Goal: Task Accomplishment & Management: Manage account settings

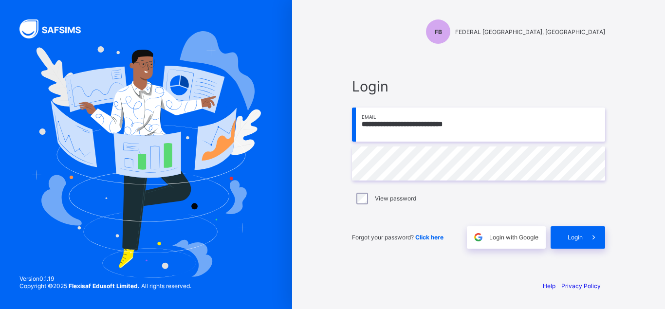
type input "**********"
click at [571, 238] on span "Login" at bounding box center [575, 237] width 15 height 7
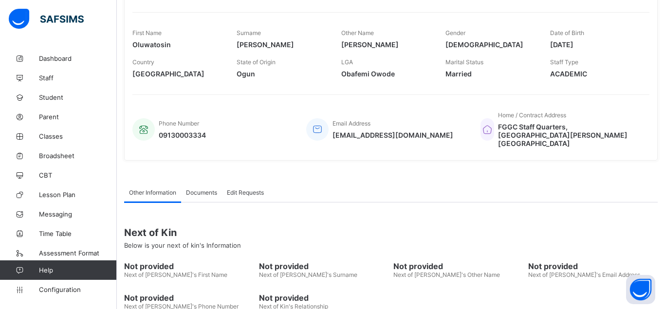
scroll to position [154, 0]
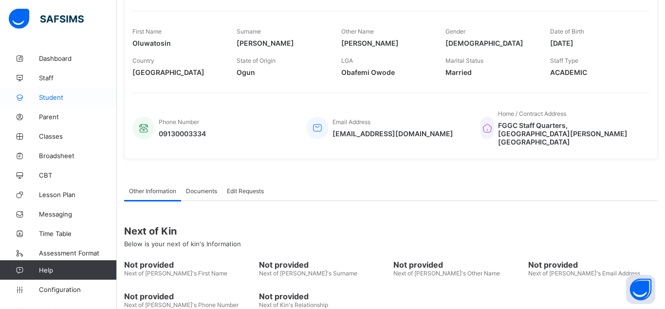
click at [56, 97] on span "Student" at bounding box center [78, 97] width 78 height 8
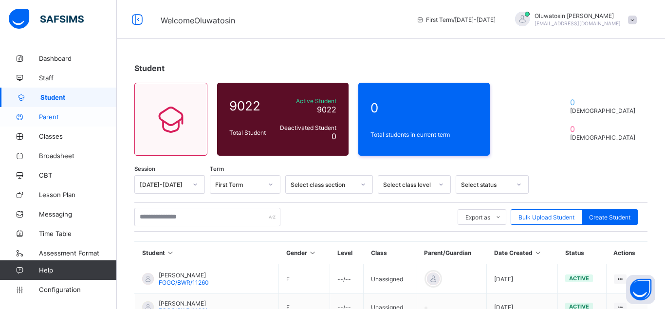
click at [54, 117] on span "Parent" at bounding box center [78, 117] width 78 height 8
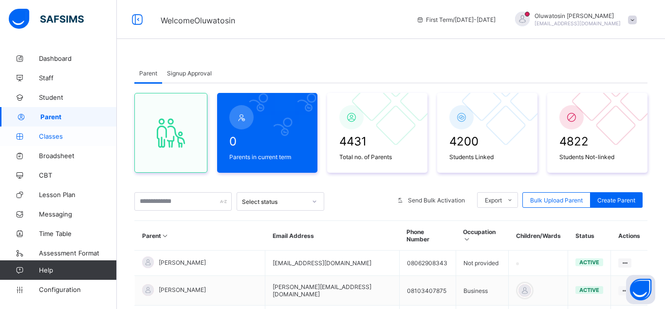
click at [55, 134] on span "Classes" at bounding box center [78, 136] width 78 height 8
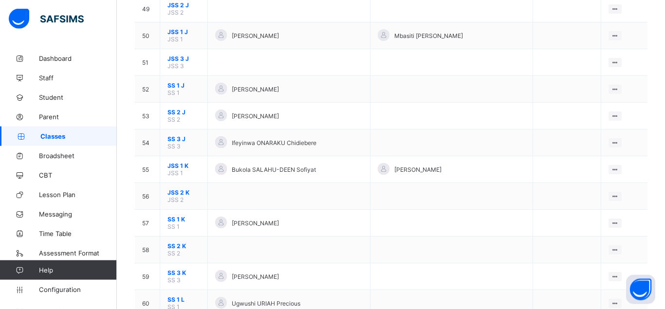
scroll to position [1470, 0]
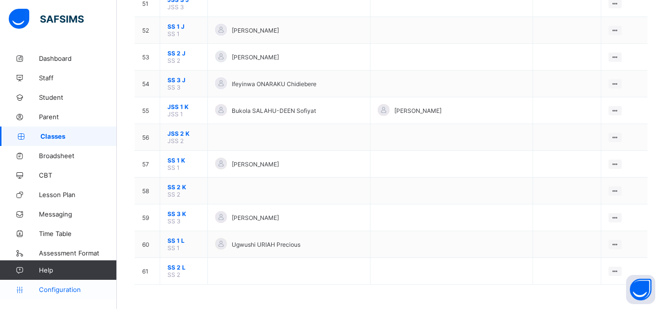
click at [69, 288] on span "Configuration" at bounding box center [77, 290] width 77 height 8
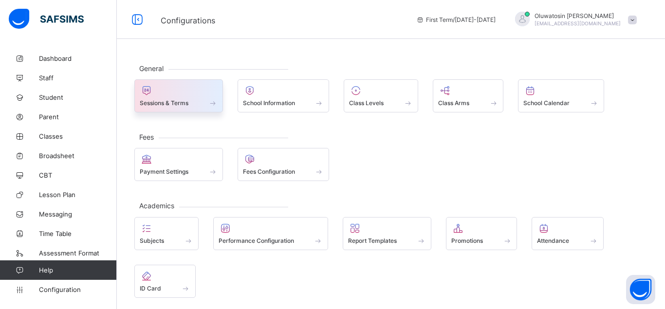
click at [195, 99] on span at bounding box center [179, 97] width 78 height 2
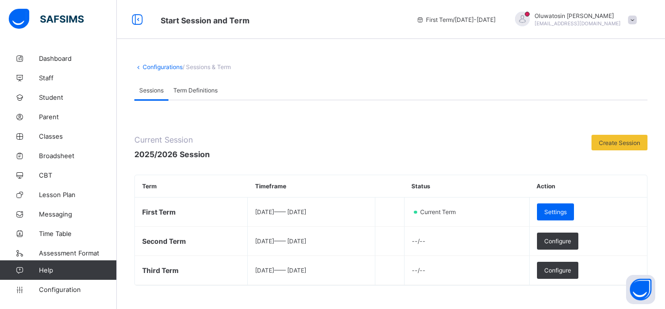
click at [205, 89] on span "Term Definitions" at bounding box center [195, 90] width 44 height 7
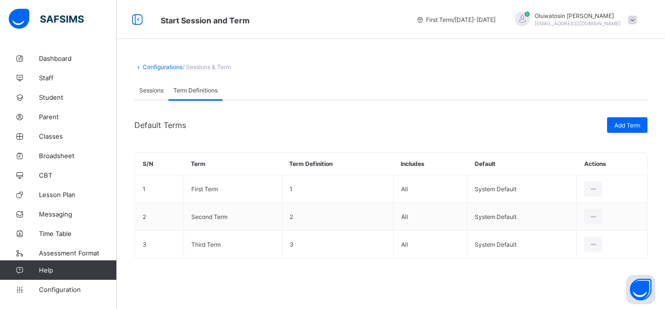
click at [143, 88] on span "Sessions" at bounding box center [151, 90] width 24 height 7
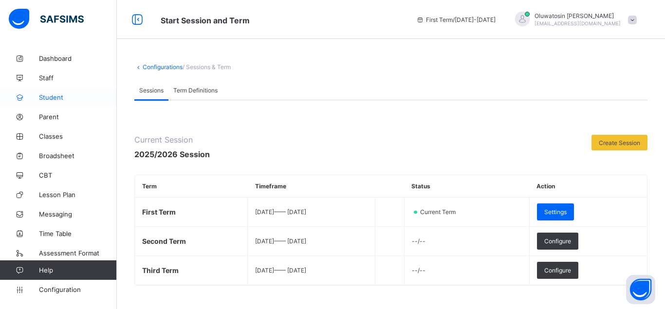
click at [58, 96] on span "Student" at bounding box center [78, 97] width 78 height 8
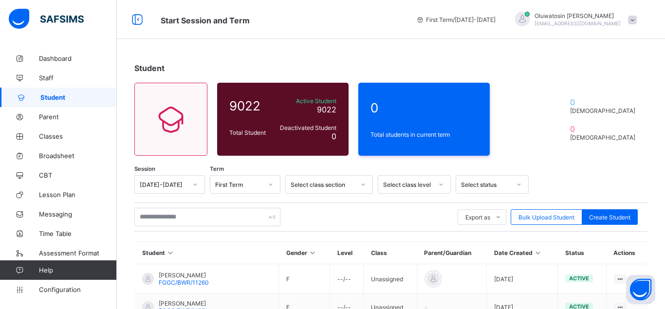
click at [266, 182] on div at bounding box center [270, 185] width 17 height 16
click at [352, 182] on div "Select class section" at bounding box center [323, 184] width 64 height 7
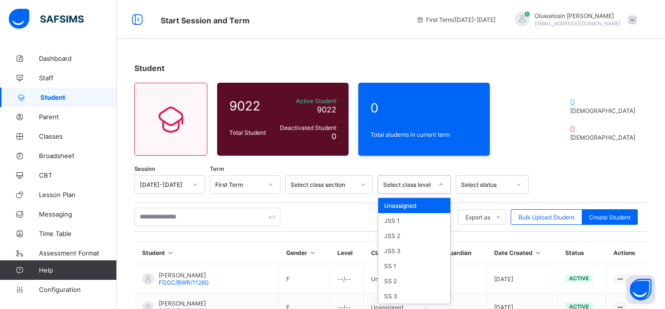
click at [439, 189] on div at bounding box center [441, 185] width 17 height 16
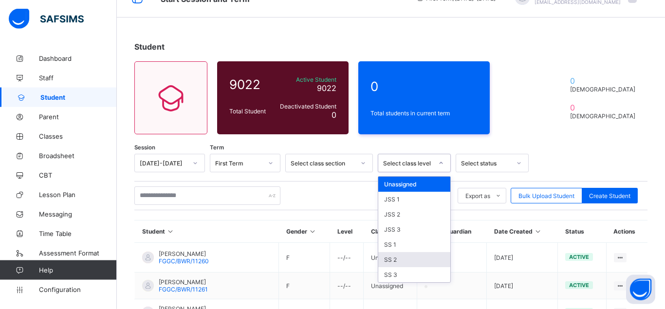
scroll to position [20, 0]
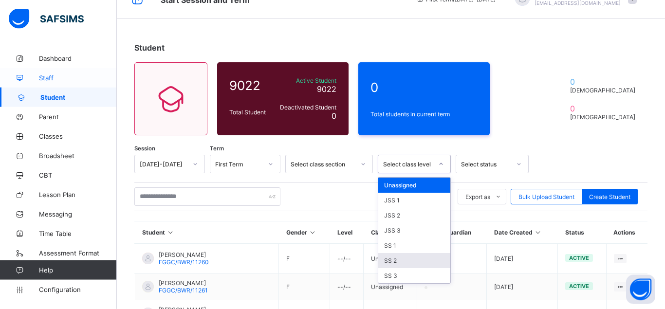
click at [53, 79] on span "Staff" at bounding box center [78, 78] width 78 height 8
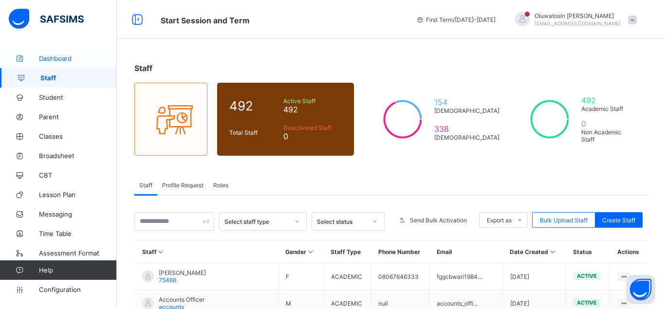
click at [65, 57] on span "Dashboard" at bounding box center [78, 59] width 78 height 8
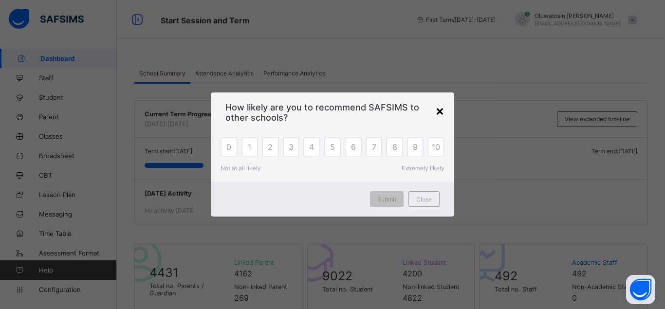
click at [439, 111] on div "×" at bounding box center [439, 110] width 9 height 17
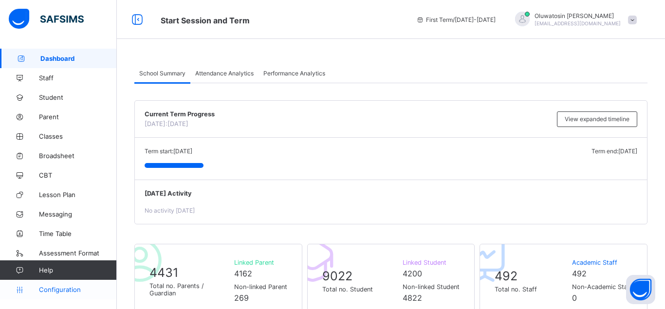
click at [72, 289] on span "Configuration" at bounding box center [77, 290] width 77 height 8
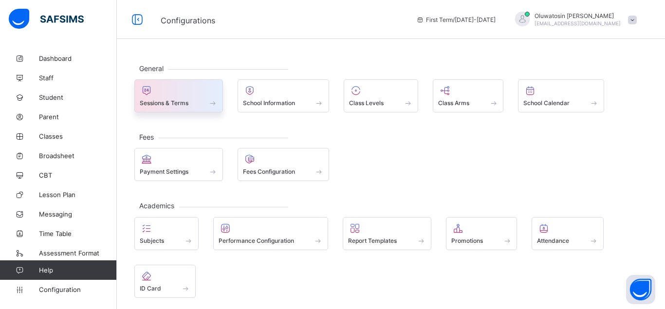
click at [190, 93] on div at bounding box center [179, 91] width 78 height 12
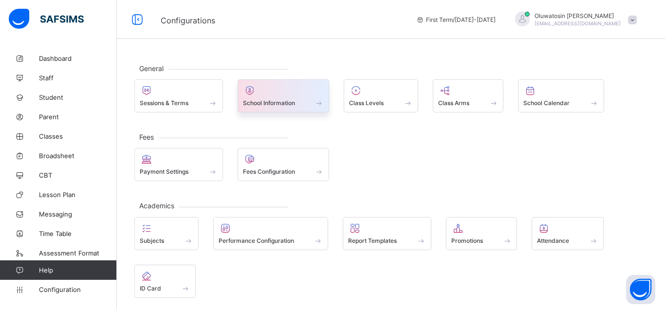
click at [281, 96] on div at bounding box center [283, 91] width 81 height 12
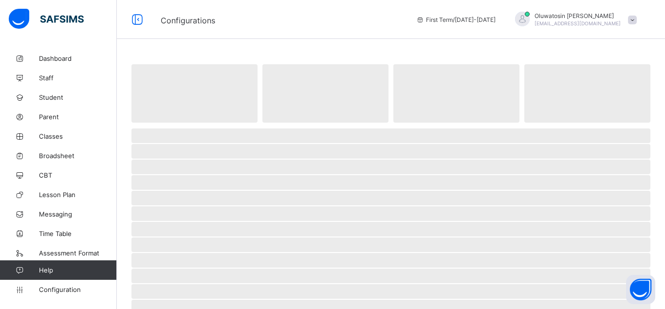
select select "**"
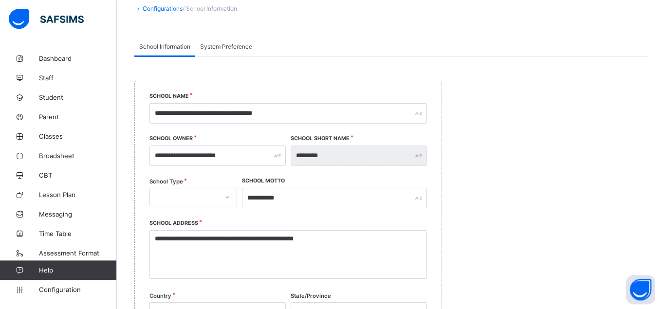
scroll to position [80, 0]
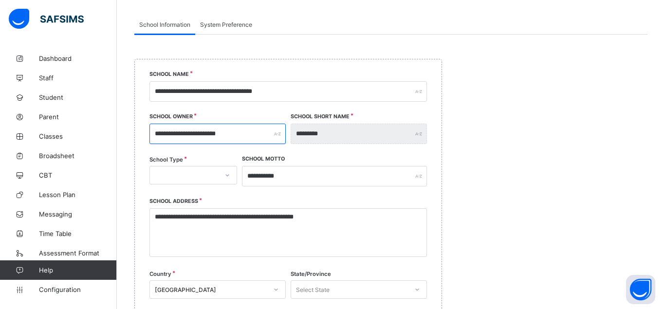
click at [254, 133] on input "**********" at bounding box center [217, 134] width 136 height 20
drag, startPoint x: 254, startPoint y: 132, endPoint x: 143, endPoint y: 133, distance: 111.0
click at [149, 133] on input "**********" at bounding box center [217, 134] width 136 height 20
type input "**********"
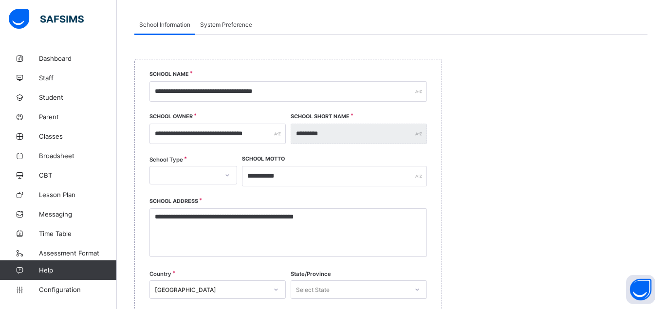
click at [422, 135] on div "*********" at bounding box center [359, 134] width 136 height 20
click at [225, 173] on icon at bounding box center [227, 175] width 6 height 10
click at [177, 211] on div "PUBLIC" at bounding box center [193, 211] width 87 height 15
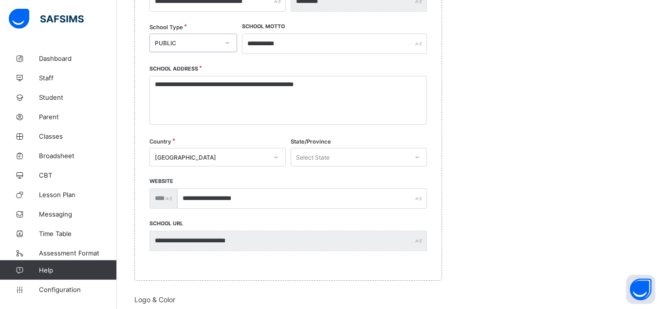
scroll to position [243, 0]
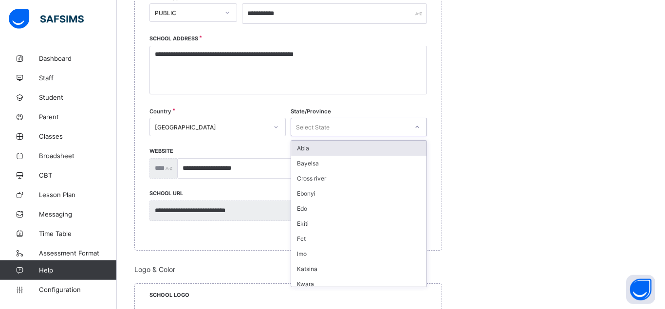
click at [375, 130] on div "Select State" at bounding box center [349, 127] width 117 height 14
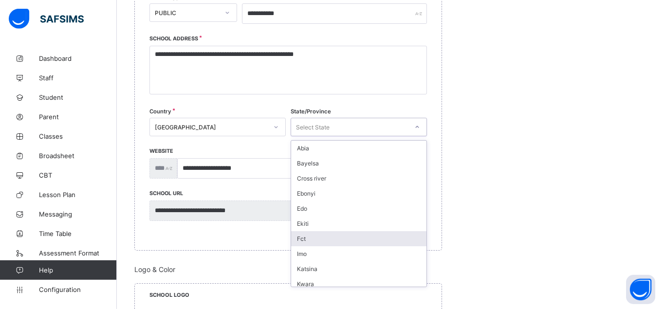
click at [316, 238] on div "Fct" at bounding box center [358, 238] width 135 height 15
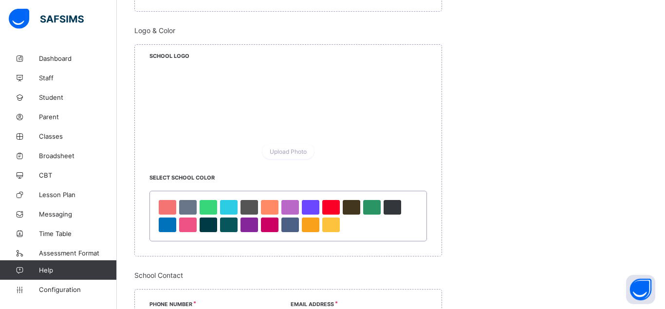
scroll to position [506, 0]
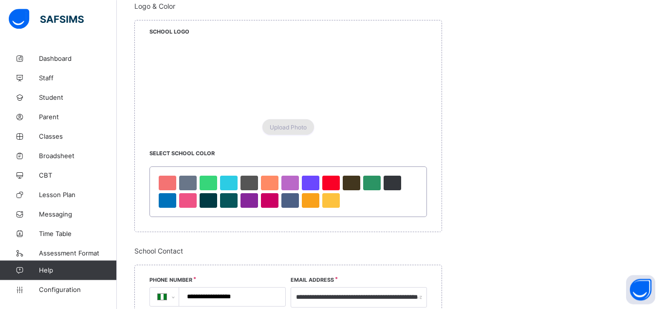
click at [290, 123] on div "Upload Photo" at bounding box center [288, 127] width 52 height 16
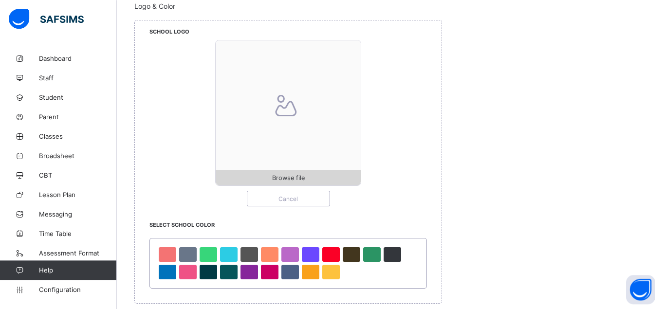
click at [280, 177] on span "Browse file" at bounding box center [288, 177] width 33 height 7
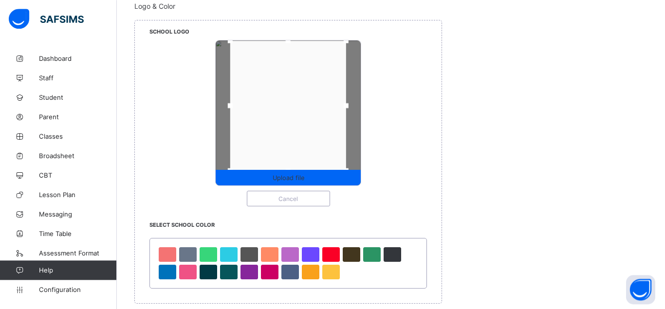
drag, startPoint x: 289, startPoint y: 49, endPoint x: 290, endPoint y: 37, distance: 11.7
click at [290, 37] on div "School Logo Upload file Cancel" at bounding box center [288, 120] width 307 height 201
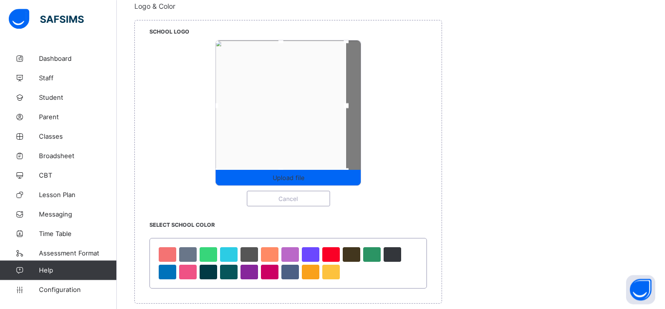
drag, startPoint x: 231, startPoint y: 106, endPoint x: 216, endPoint y: 107, distance: 15.1
click at [216, 107] on div "Upload file" at bounding box center [288, 113] width 146 height 146
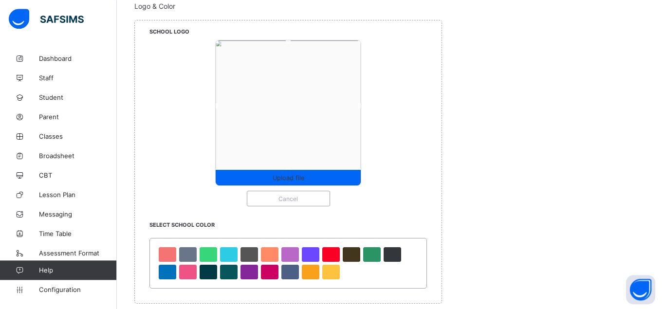
drag, startPoint x: 346, startPoint y: 106, endPoint x: 362, endPoint y: 109, distance: 15.9
click at [362, 109] on div "Upload file Cancel" at bounding box center [287, 123] width 277 height 166
click at [305, 176] on span "Upload file" at bounding box center [288, 177] width 145 height 7
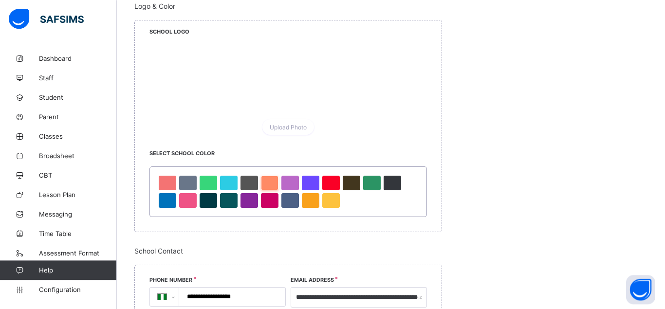
click at [270, 182] on div at bounding box center [270, 183] width 18 height 15
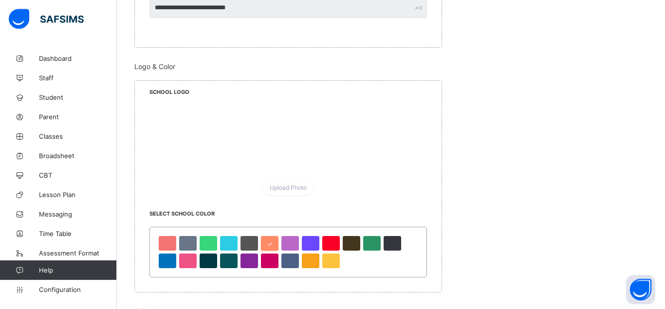
scroll to position [440, 0]
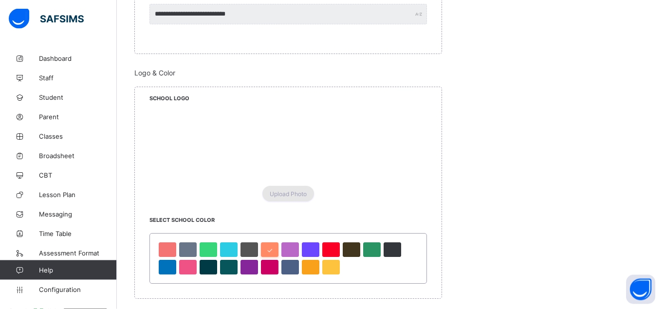
click at [277, 193] on span "Upload Photo" at bounding box center [288, 193] width 37 height 7
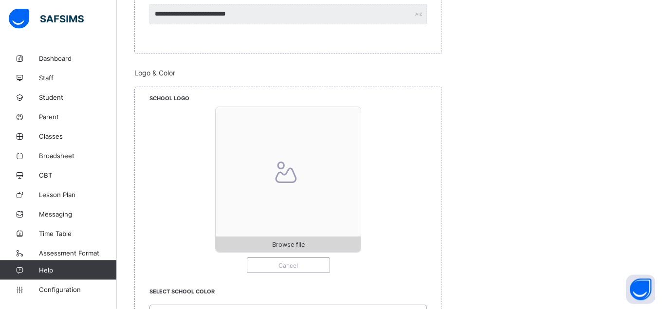
click at [288, 243] on span "Browse file" at bounding box center [288, 244] width 33 height 7
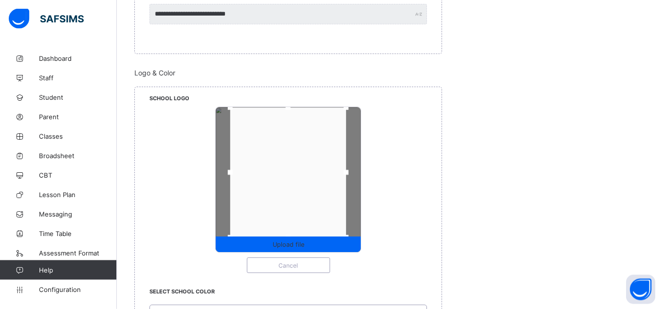
drag, startPoint x: 287, startPoint y: 120, endPoint x: 290, endPoint y: 106, distance: 14.4
click at [290, 107] on div "Upload file" at bounding box center [288, 180] width 146 height 146
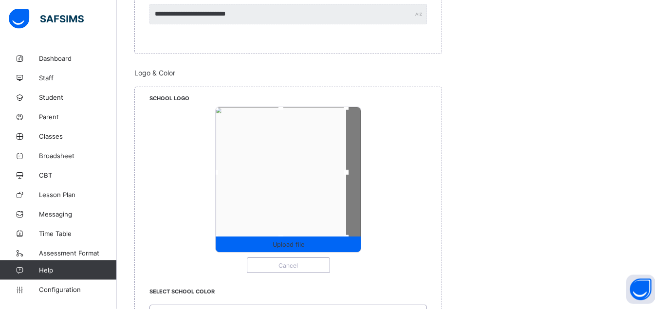
drag, startPoint x: 223, startPoint y: 172, endPoint x: 219, endPoint y: 177, distance: 6.6
click at [211, 176] on div "Upload file Cancel" at bounding box center [287, 190] width 277 height 166
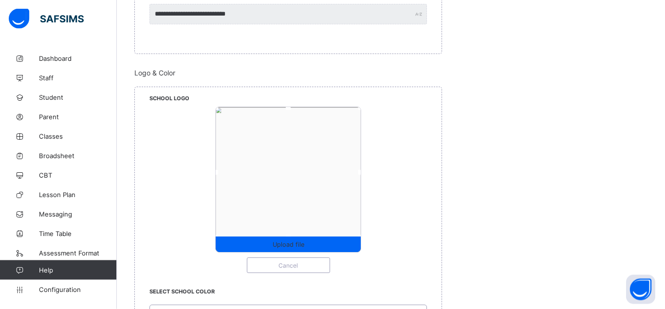
drag, startPoint x: 346, startPoint y: 173, endPoint x: 375, endPoint y: 179, distance: 30.2
click at [375, 179] on div "Upload file Cancel" at bounding box center [287, 190] width 277 height 166
click at [295, 244] on span "Upload file" at bounding box center [289, 244] width 32 height 7
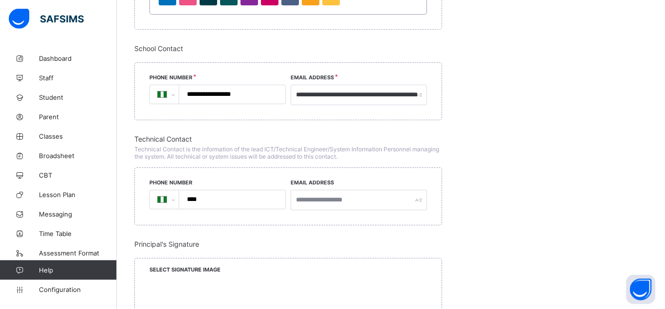
scroll to position [715, 0]
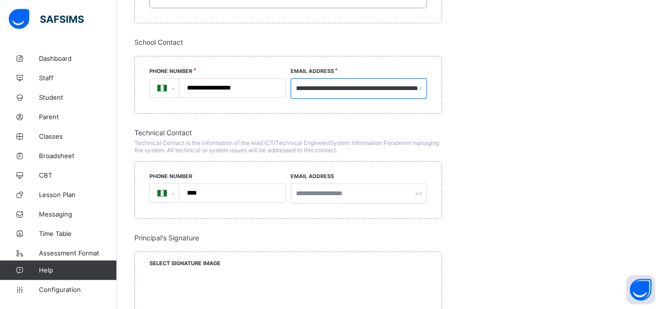
click at [383, 89] on input "**********" at bounding box center [359, 88] width 136 height 20
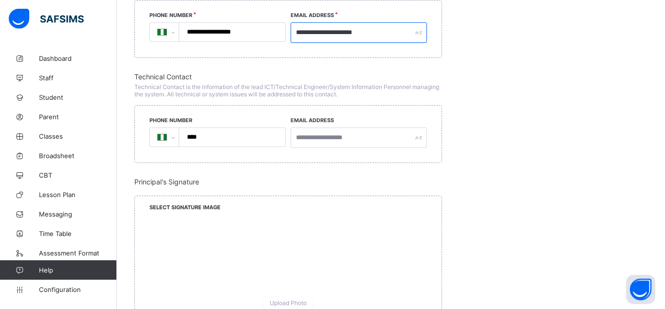
scroll to position [787, 0]
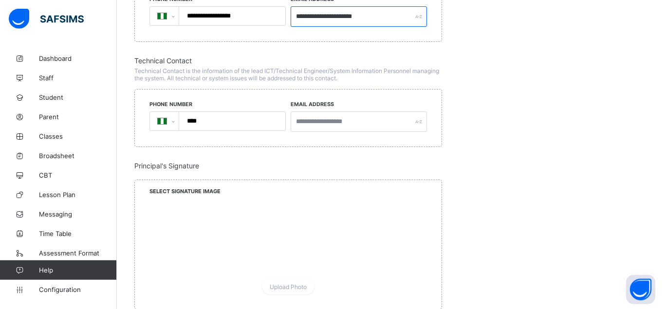
type input "**********"
click at [220, 118] on input "****" at bounding box center [230, 121] width 98 height 18
type input "**********"
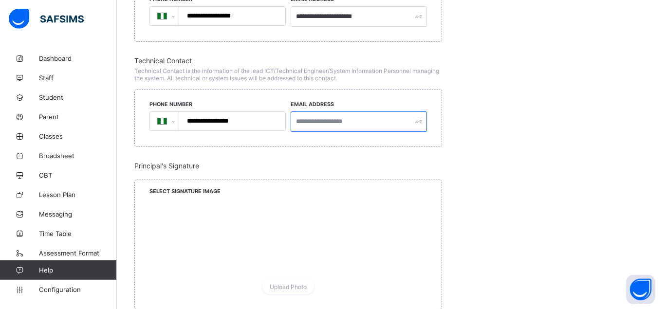
click at [343, 119] on input "text" at bounding box center [359, 121] width 136 height 20
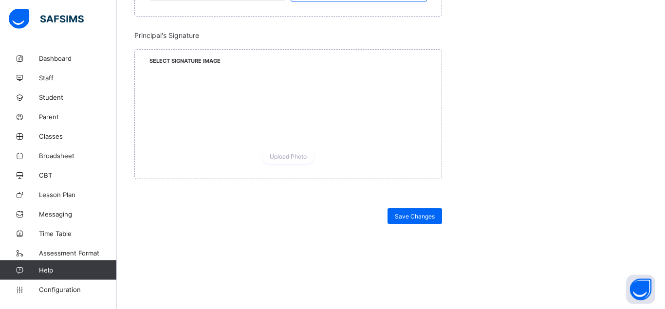
scroll to position [944, 0]
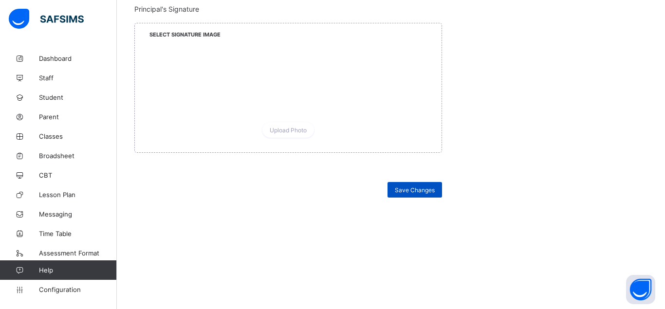
type input "**********"
click at [411, 187] on span "Save Changes" at bounding box center [415, 189] width 40 height 7
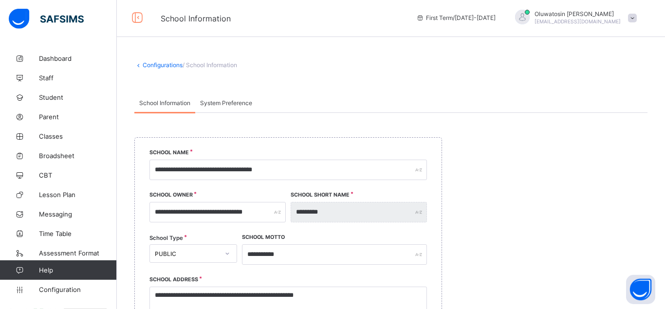
scroll to position [0, 0]
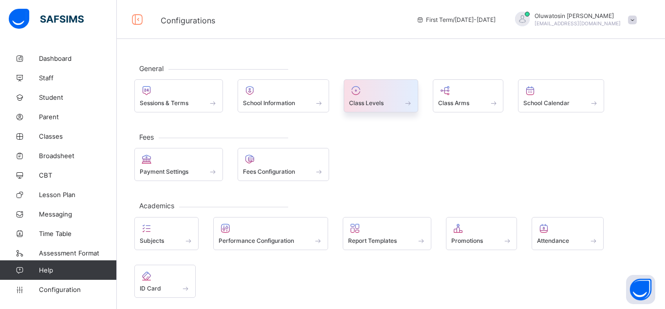
click at [371, 91] on div at bounding box center [381, 91] width 64 height 12
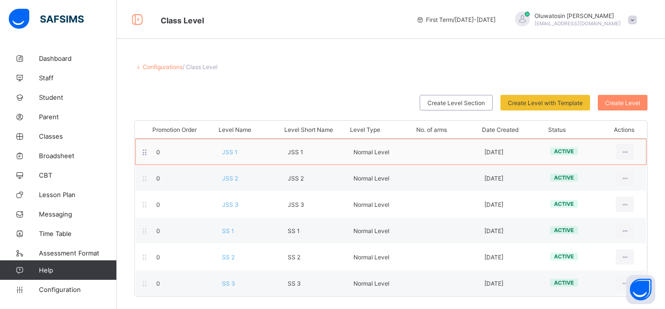
click at [252, 154] on div "JSS 1" at bounding box center [248, 151] width 66 height 7
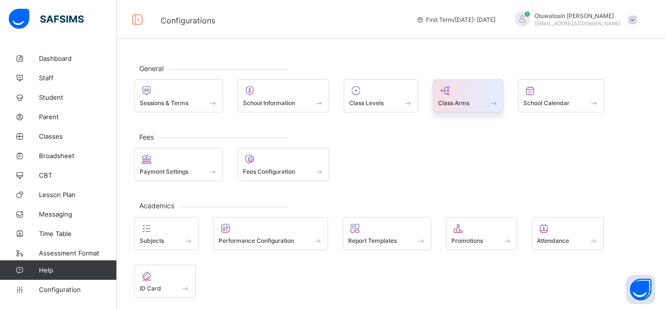
click at [474, 97] on span at bounding box center [468, 97] width 60 height 2
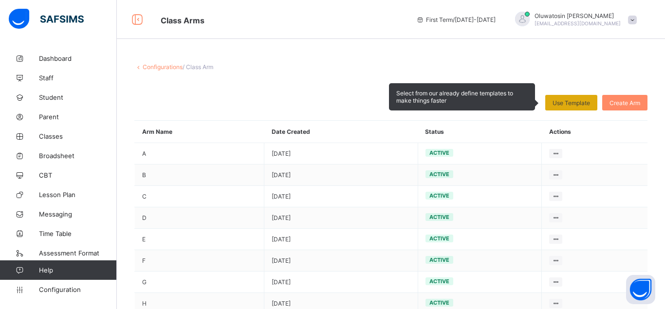
click at [573, 104] on span "Use Template" at bounding box center [570, 102] width 37 height 7
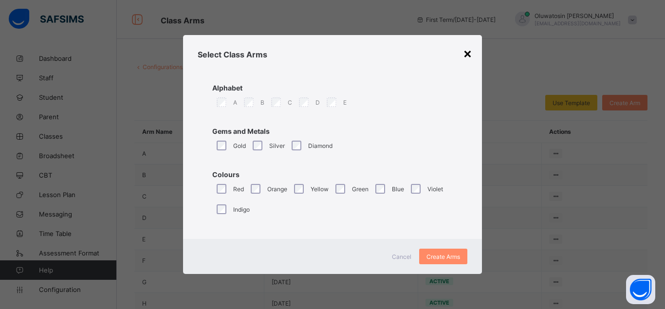
click at [470, 52] on div "×" at bounding box center [467, 53] width 9 height 17
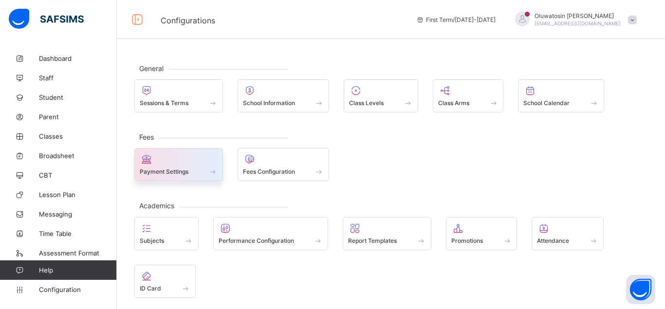
click at [172, 167] on span at bounding box center [179, 166] width 78 height 2
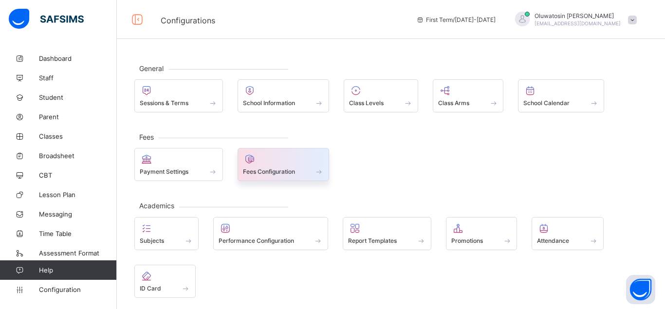
click at [275, 166] on span at bounding box center [283, 166] width 81 height 2
